Goal: Task Accomplishment & Management: Complete application form

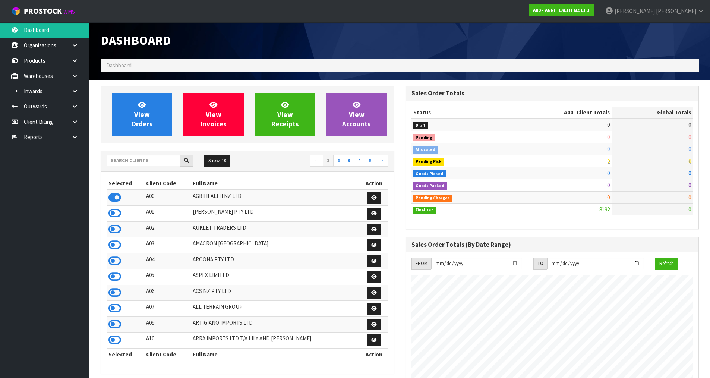
scroll to position [564, 304]
click at [161, 163] on input "text" at bounding box center [144, 161] width 74 height 12
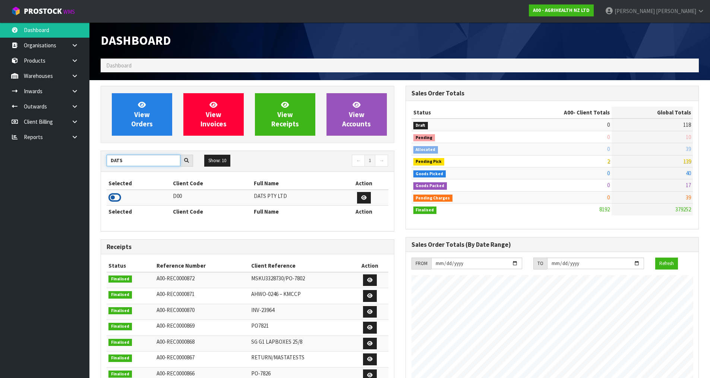
type input "DATS"
click at [114, 194] on icon at bounding box center [114, 197] width 13 height 11
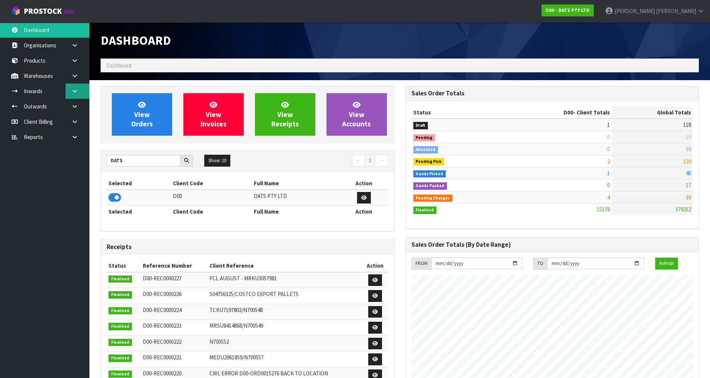
click at [70, 91] on link at bounding box center [78, 90] width 24 height 15
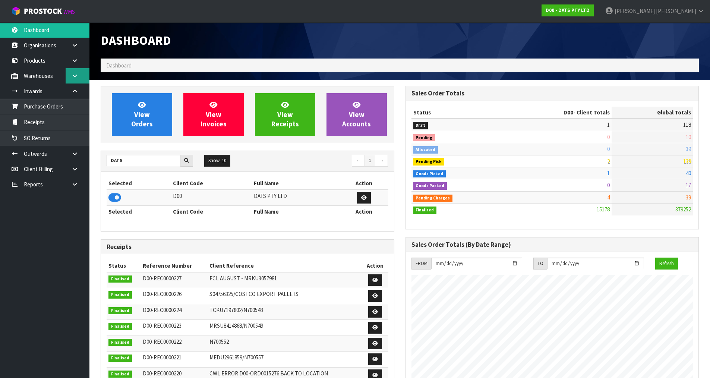
click at [75, 76] on icon at bounding box center [74, 76] width 7 height 6
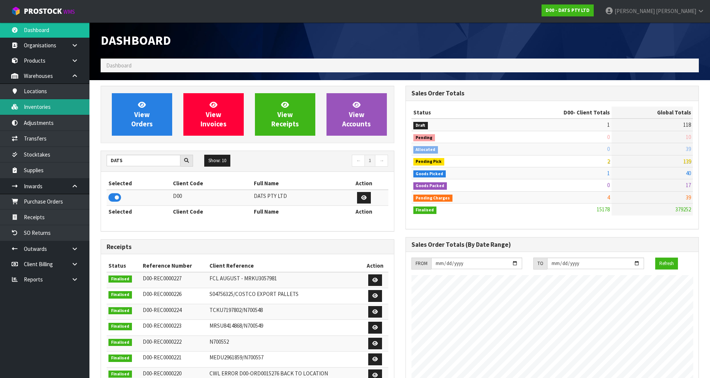
click at [48, 108] on link "Inventories" at bounding box center [44, 106] width 89 height 15
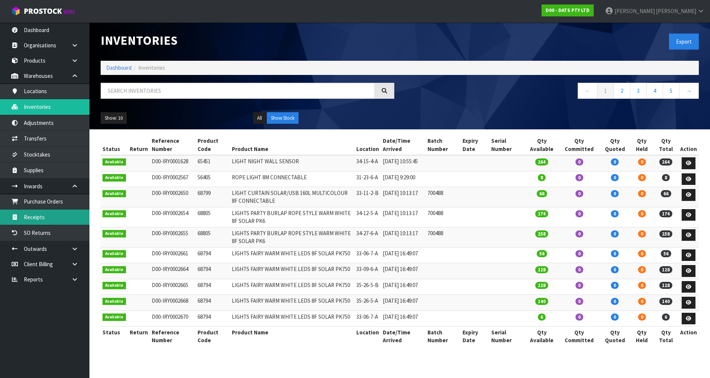
click at [51, 216] on link "Receipts" at bounding box center [44, 216] width 89 height 15
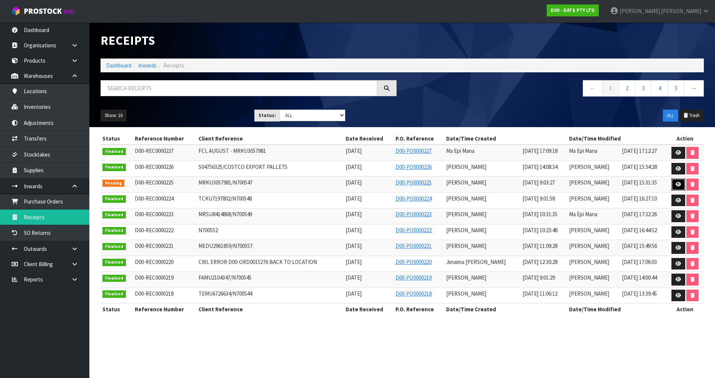
click at [677, 188] on link at bounding box center [679, 184] width 14 height 12
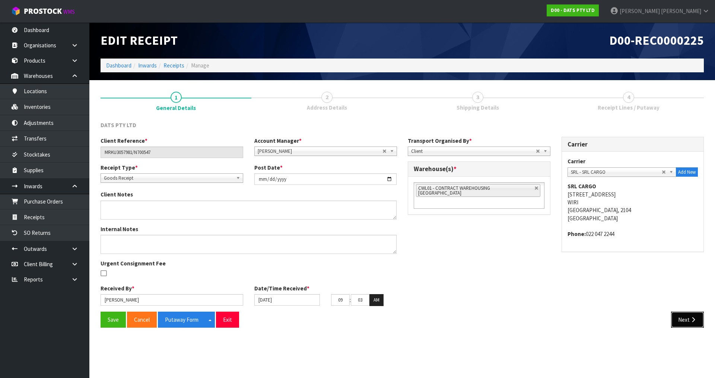
click at [675, 319] on button "Next" at bounding box center [687, 319] width 33 height 16
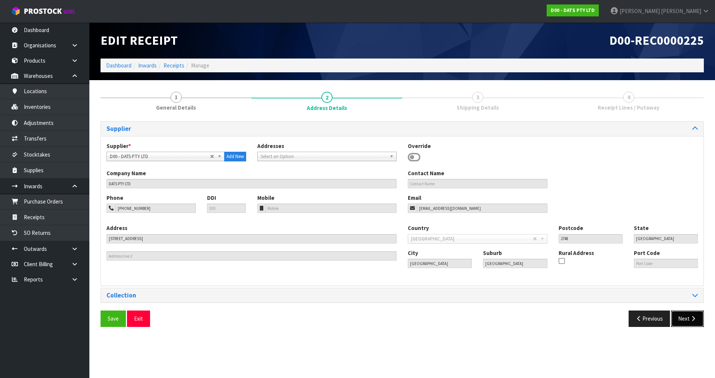
click at [675, 319] on button "Next" at bounding box center [687, 318] width 33 height 16
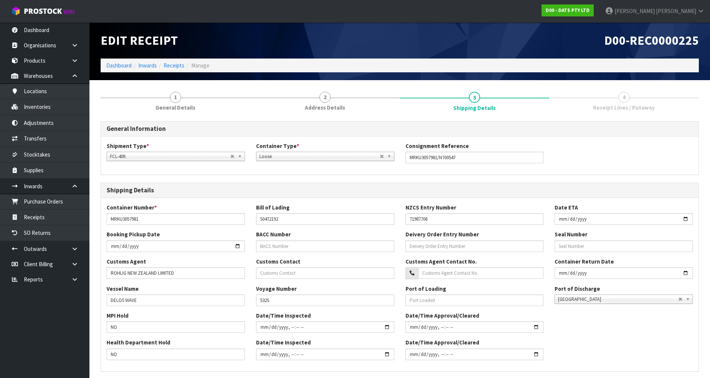
click at [675, 319] on div "MPI Hold NO Date/Time Inspected Date/Time Approval/Cleared" at bounding box center [399, 324] width 597 height 27
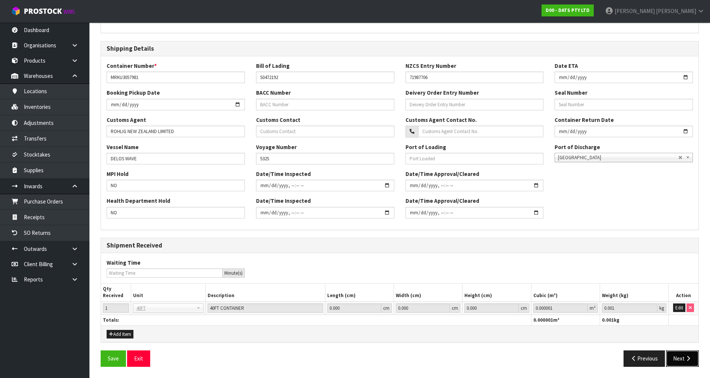
click at [678, 358] on button "Next" at bounding box center [682, 358] width 33 height 16
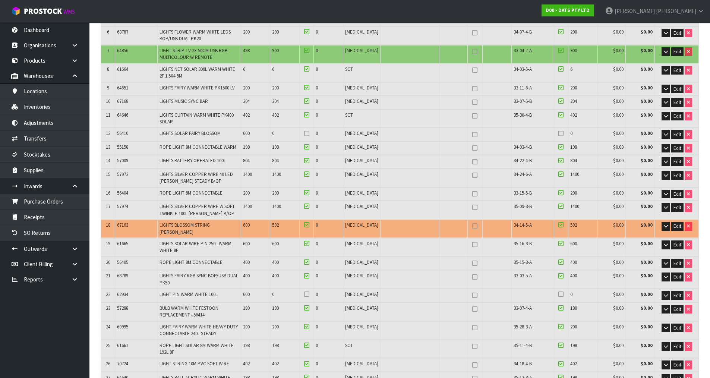
scroll to position [223, 0]
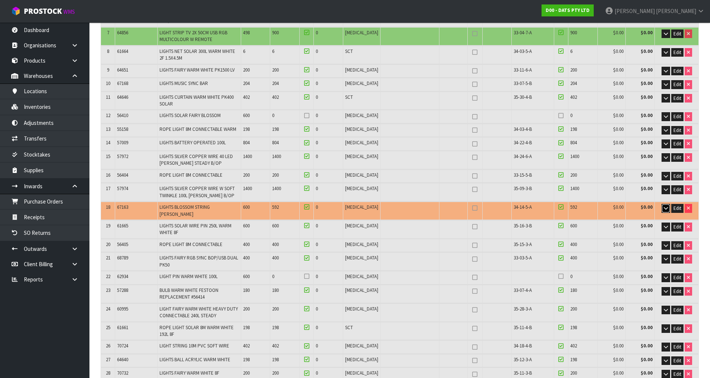
click at [662, 209] on button "button" at bounding box center [665, 208] width 9 height 9
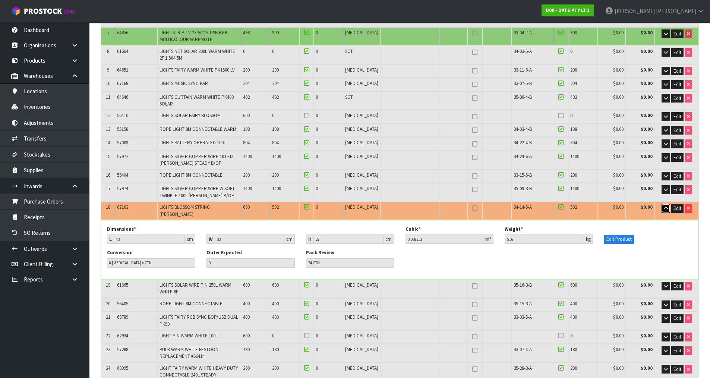
click at [665, 209] on icon "button" at bounding box center [665, 208] width 4 height 5
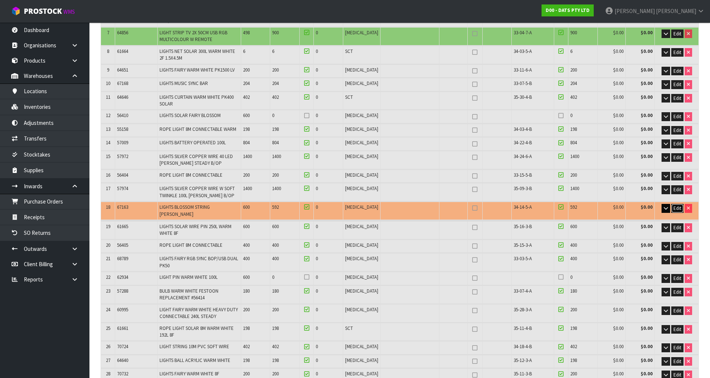
click at [678, 208] on span "Edit" at bounding box center [677, 208] width 8 height 6
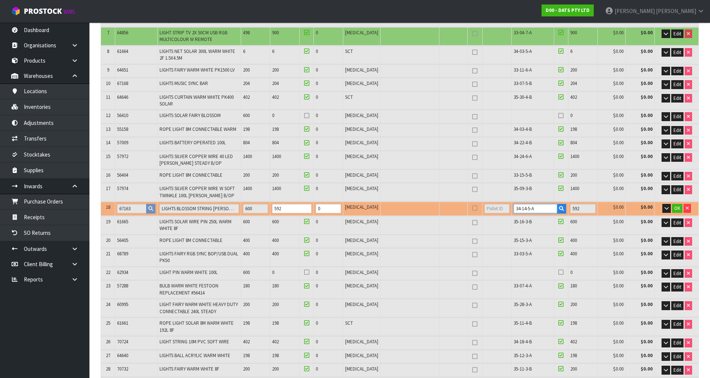
click at [520, 207] on input "34-14-5-A" at bounding box center [535, 208] width 44 height 9
click at [559, 210] on icon "button" at bounding box center [561, 208] width 5 height 5
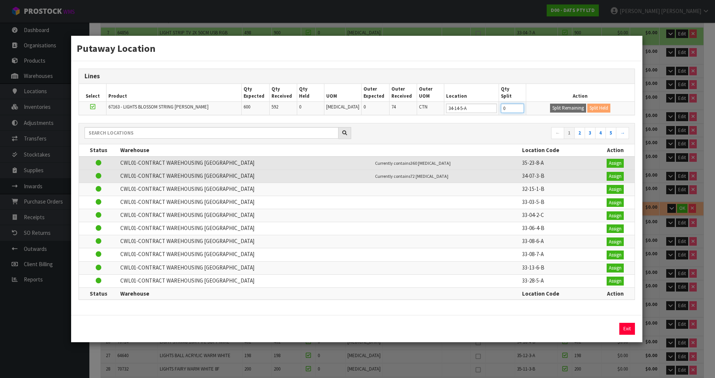
drag, startPoint x: 510, startPoint y: 109, endPoint x: 488, endPoint y: 127, distance: 28.3
click at [488, 127] on div "Lines Select Product Qty Expected Qty Received Qty Held UOM Outer Expected Oute…" at bounding box center [356, 188] width 571 height 254
type input "584"
click at [552, 106] on button "Split Remaining" at bounding box center [568, 108] width 36 height 9
type input "584"
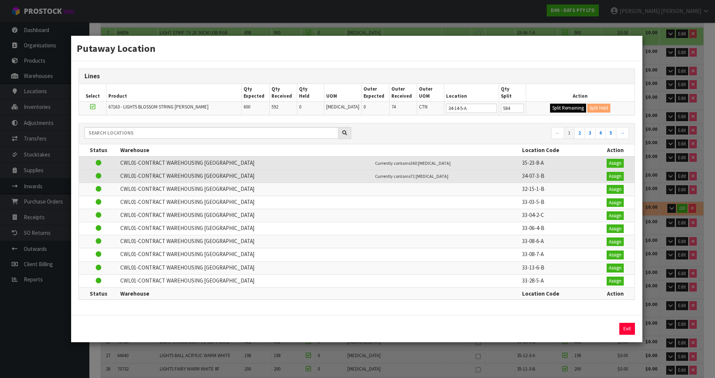
type input "584"
type input "0"
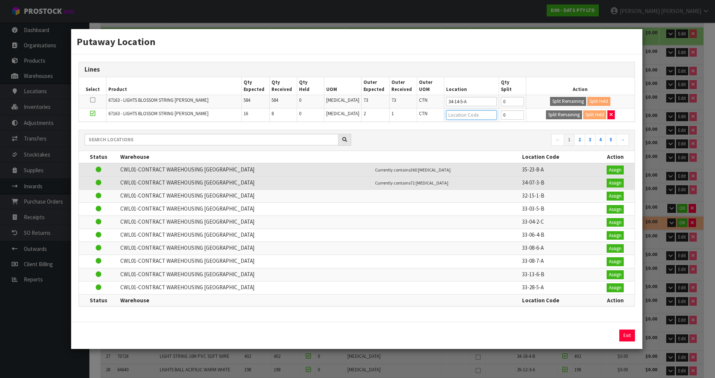
click at [480, 115] on input "text" at bounding box center [471, 114] width 50 height 9
type input "26022"
type input "0"
click at [649, 116] on div "Putaway Location Lines Select Product Qty Expected Qty Received Qty Held UOM Ou…" at bounding box center [357, 189] width 715 height 378
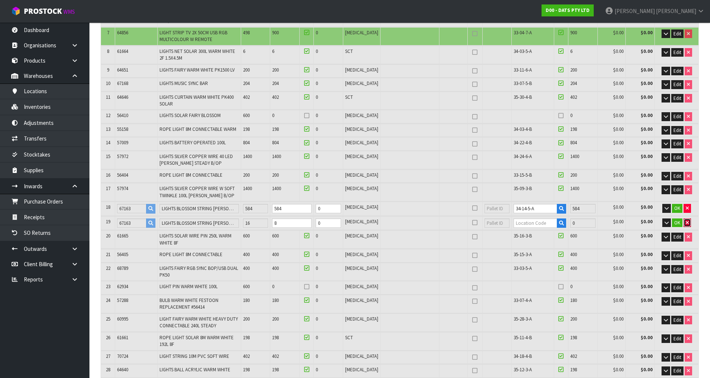
click at [686, 223] on icon "button" at bounding box center [686, 222] width 3 height 5
type input "600"
type input "592"
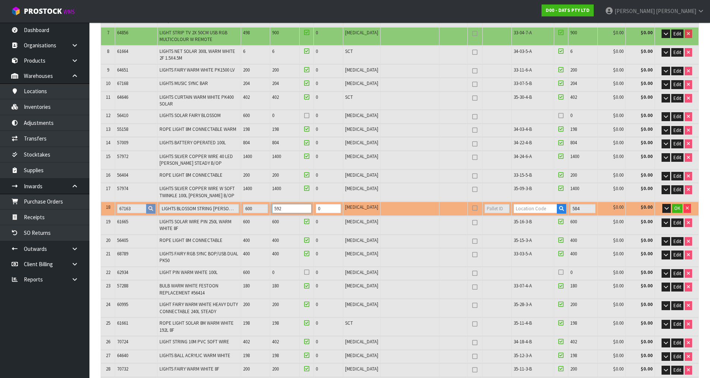
click at [300, 210] on input "592" at bounding box center [291, 208] width 39 height 9
type input "2926"
type input "60.744996"
type input "7743.935"
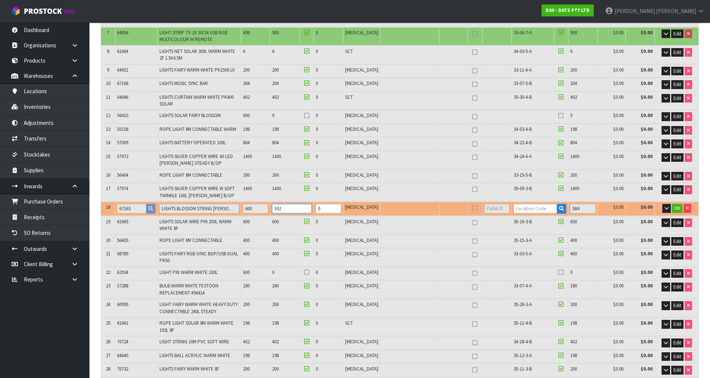
type input "59"
type input "2919"
type input "60.486383"
type input "7709.645"
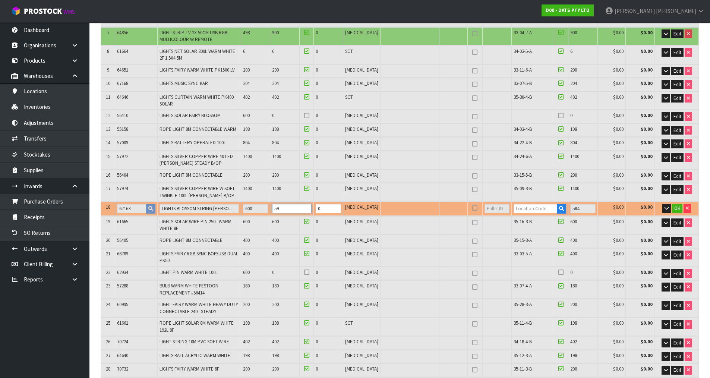
type input "5"
type input "2926"
type input "60.740207"
type input "7743.3"
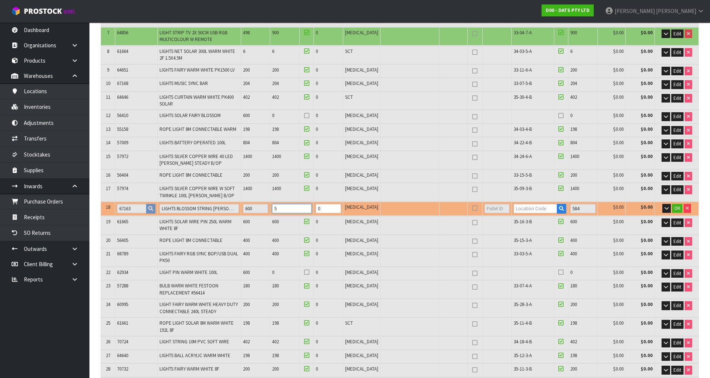
type input "58"
type input "2992"
type input "63.259287"
type input "8077.31"
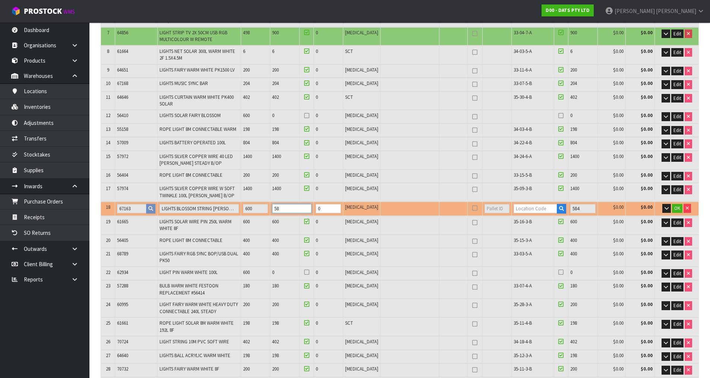
type input "584"
type input "2926"
type input "60.740207"
type input "7743.3"
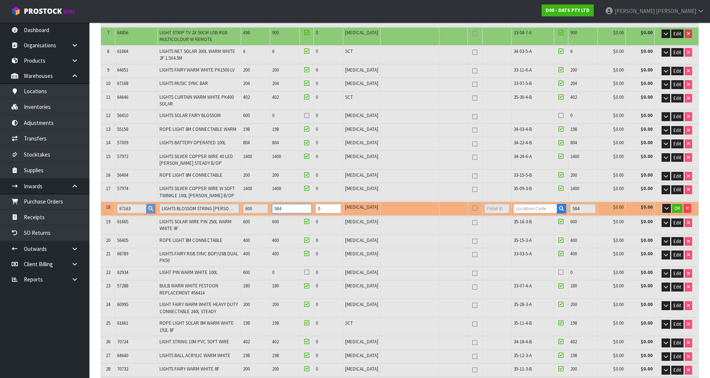
type input "58"
type input "2919"
type input "60.486383"
type input "7709.645"
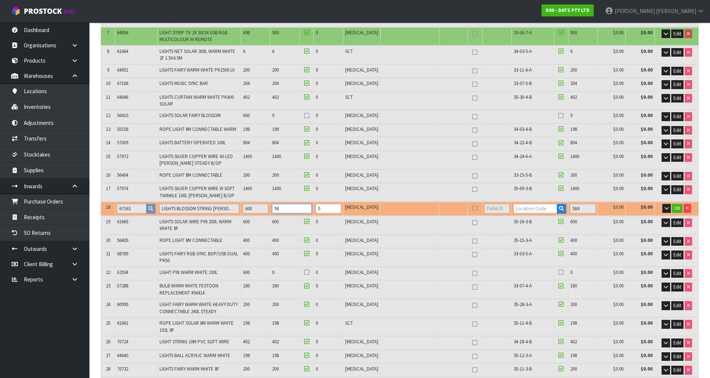
type input "5"
type input "2926"
type input "60.744996"
type input "7743.935"
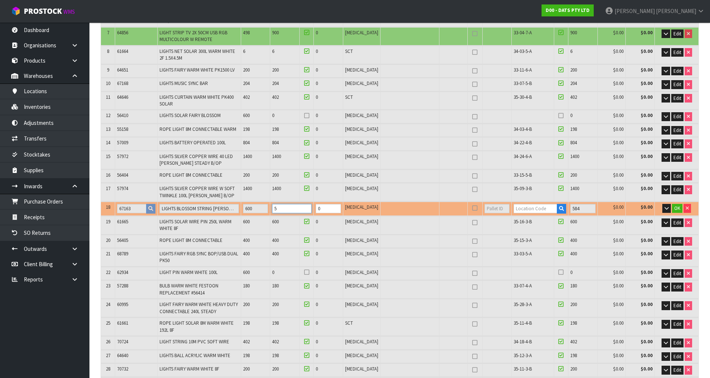
type input "59"
type input "2993"
type input "63.2976"
type input "8082.39"
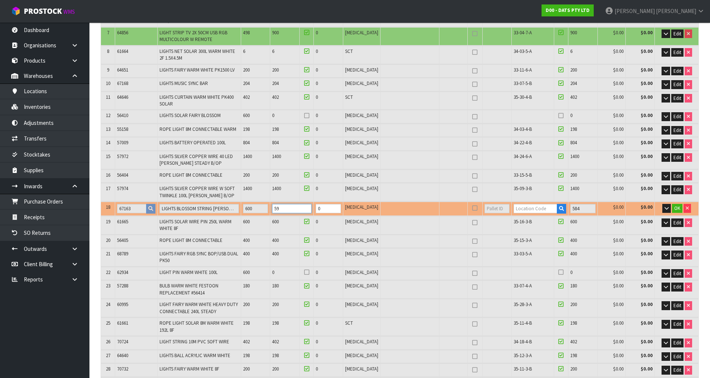
type input "592"
click at [540, 210] on input "text" at bounding box center [535, 208] width 44 height 9
paste input "34-14-5-A"
type input "34-14-5-A"
type input "26030"
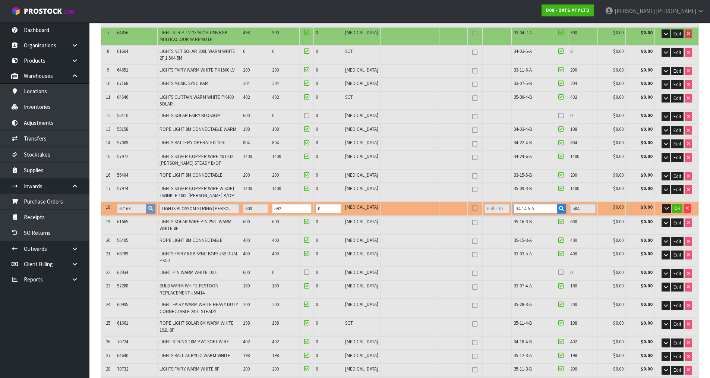
type input "592"
type input "34-14-5-A"
click at [559, 208] on button "button" at bounding box center [560, 209] width 9 height 10
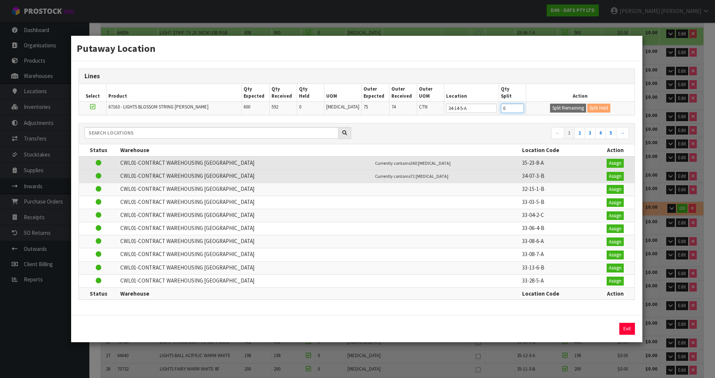
drag, startPoint x: 505, startPoint y: 108, endPoint x: 489, endPoint y: 115, distance: 17.5
click at [489, 115] on div "Lines Select Product Qty Expected Qty Received Qty Held UOM Outer Expected Oute…" at bounding box center [357, 92] width 556 height 47
type input "584"
click at [559, 108] on button "Split Remaining" at bounding box center [568, 108] width 36 height 9
type input "584"
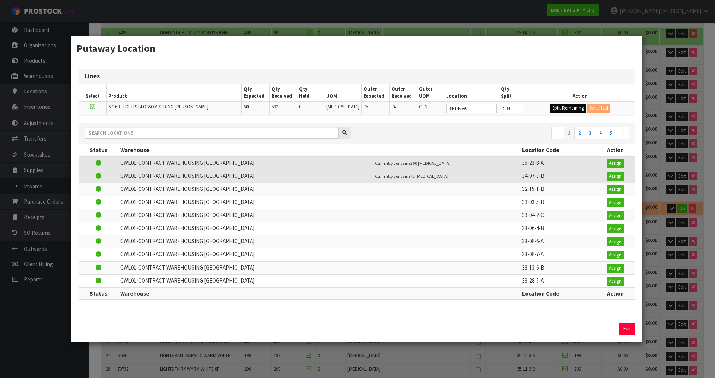
type input "584"
type input "0"
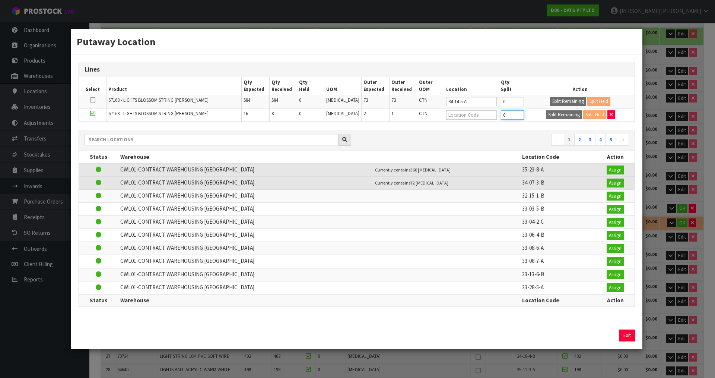
drag, startPoint x: 504, startPoint y: 115, endPoint x: 482, endPoint y: 130, distance: 27.0
click at [482, 130] on div "Lines Select Product Qty Expected Qty Received Qty Held UOM Outer Expected Oute…" at bounding box center [356, 187] width 571 height 267
click at [459, 110] on input "text" at bounding box center [471, 114] width 50 height 9
type input "51-05-2-a"
type input "51-05-2-A"
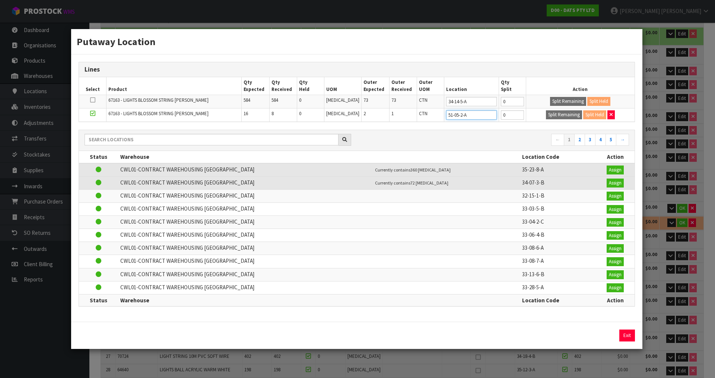
type input "51-05-2-A"
click at [657, 185] on div "Putaway Location Lines Select Product Qty Expected Qty Received Qty Held UOM Ou…" at bounding box center [357, 189] width 715 height 378
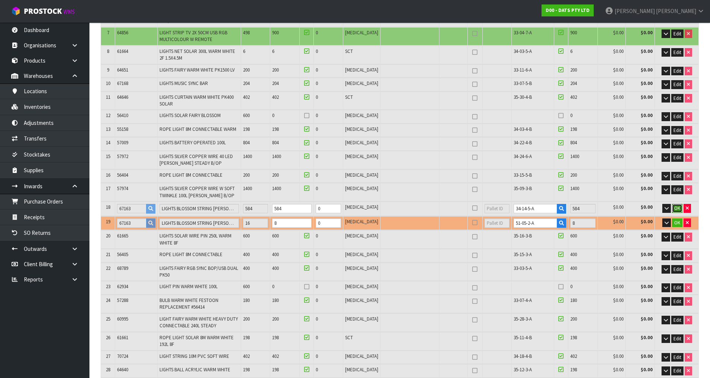
click at [674, 208] on span "OK" at bounding box center [677, 208] width 6 height 6
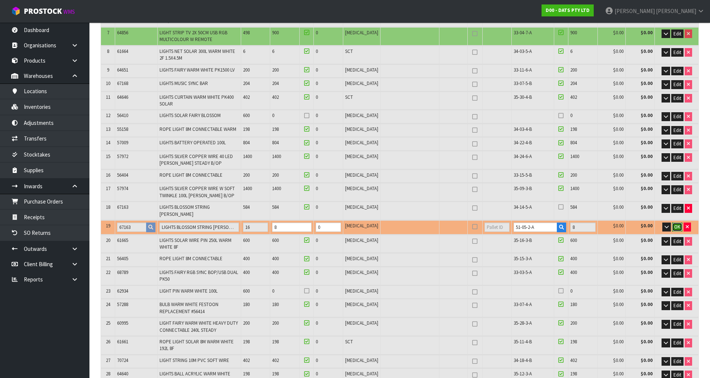
click at [679, 226] on button "OK" at bounding box center [677, 226] width 10 height 9
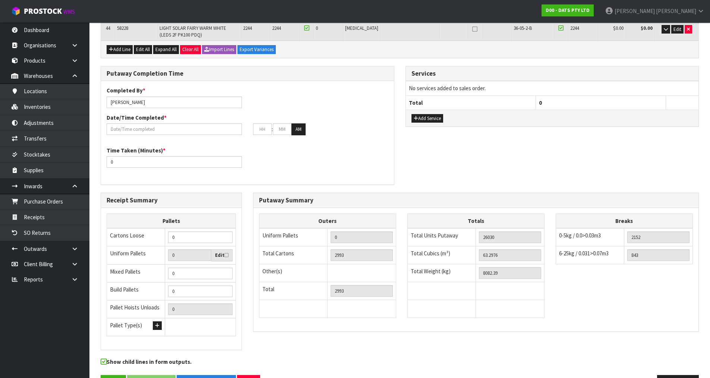
scroll to position [845, 0]
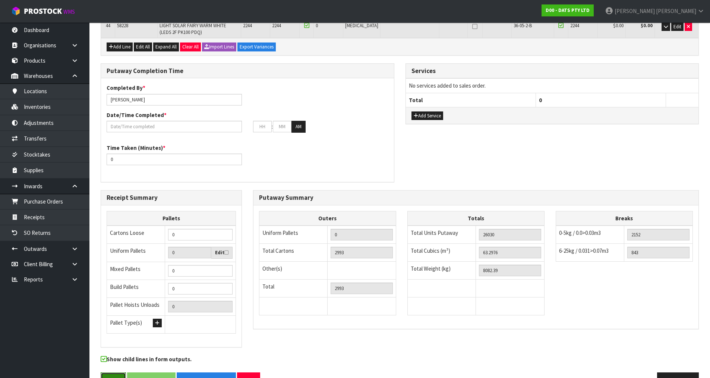
click at [108, 372] on button "Save" at bounding box center [113, 380] width 25 height 16
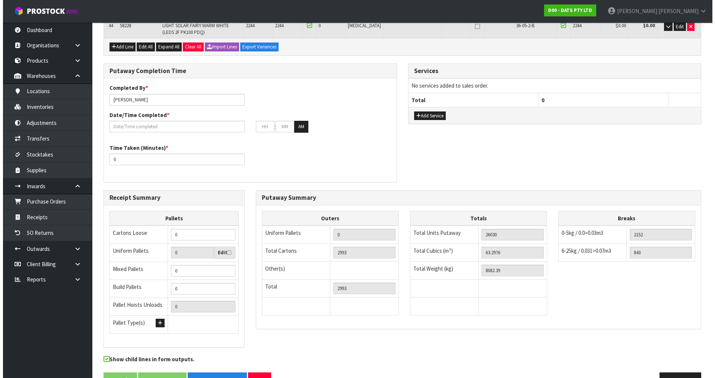
scroll to position [0, 0]
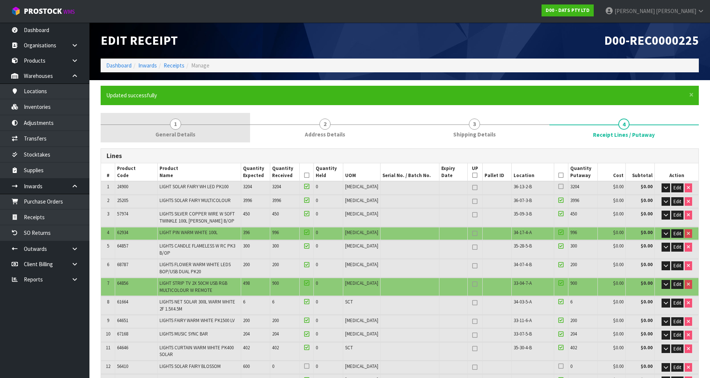
click at [183, 133] on span "General Details" at bounding box center [175, 134] width 40 height 8
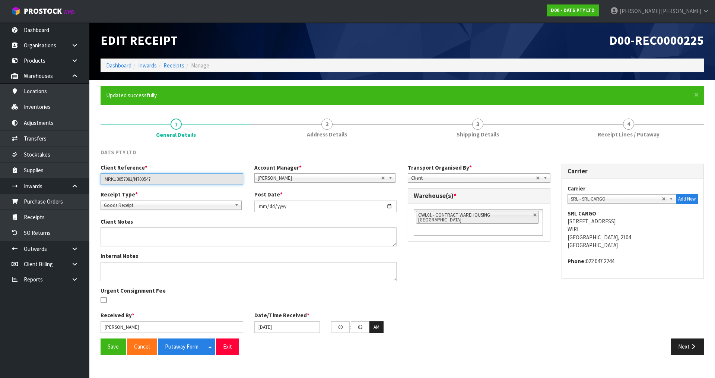
click at [117, 178] on input "MRKU3057981/N700547" at bounding box center [172, 179] width 143 height 12
